Goal: Navigation & Orientation: Find specific page/section

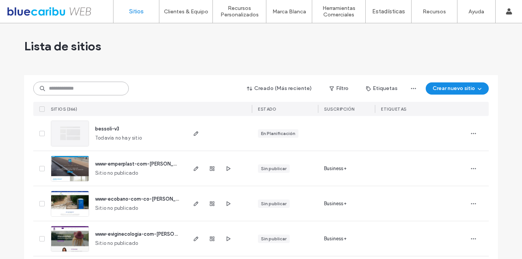
click at [99, 89] on input at bounding box center [80, 89] width 95 height 14
click at [91, 91] on input at bounding box center [80, 89] width 95 height 14
click at [75, 87] on input at bounding box center [80, 89] width 95 height 14
click at [83, 85] on input "*" at bounding box center [80, 89] width 95 height 14
click at [174, 60] on div "Lista de sitios" at bounding box center [261, 46] width 474 height 46
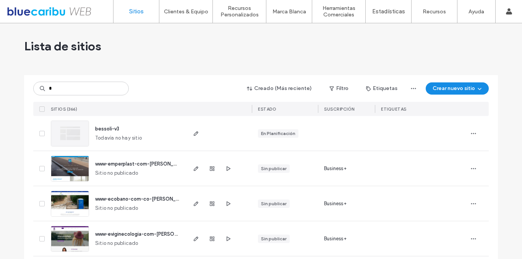
click at [174, 60] on div "Lista de sitios" at bounding box center [261, 46] width 474 height 46
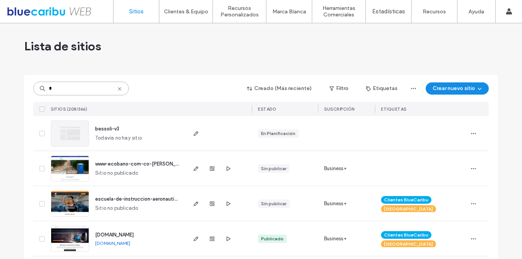
click at [76, 91] on input "*" at bounding box center [80, 89] width 95 height 14
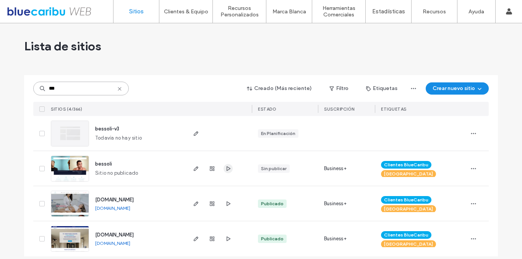
type input "***"
click at [229, 168] on span "button" at bounding box center [227, 168] width 9 height 9
